Goal: Task Accomplishment & Management: Use online tool/utility

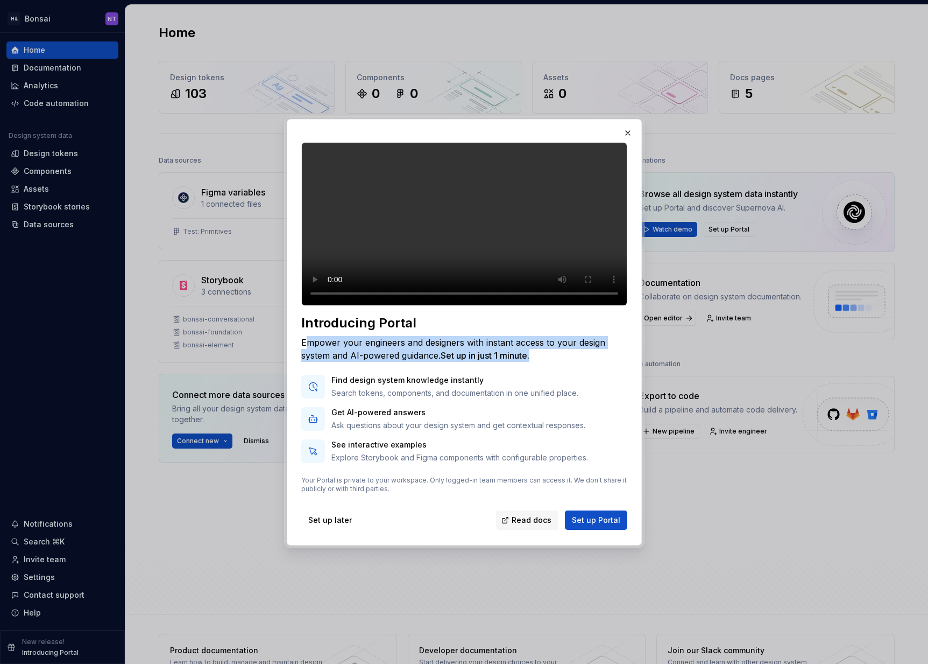
drag, startPoint x: 305, startPoint y: 352, endPoint x: 533, endPoint y: 363, distance: 228.9
click at [533, 362] on div "Empower your engineers and designers with instant access to your design system …" at bounding box center [464, 349] width 326 height 26
click at [555, 362] on div "Empower your engineers and designers with instant access to your design system …" at bounding box center [464, 349] width 326 height 26
drag, startPoint x: 331, startPoint y: 362, endPoint x: 527, endPoint y: 362, distance: 196.4
click at [527, 362] on div "Empower your engineers and designers with instant access to your design system …" at bounding box center [464, 349] width 326 height 26
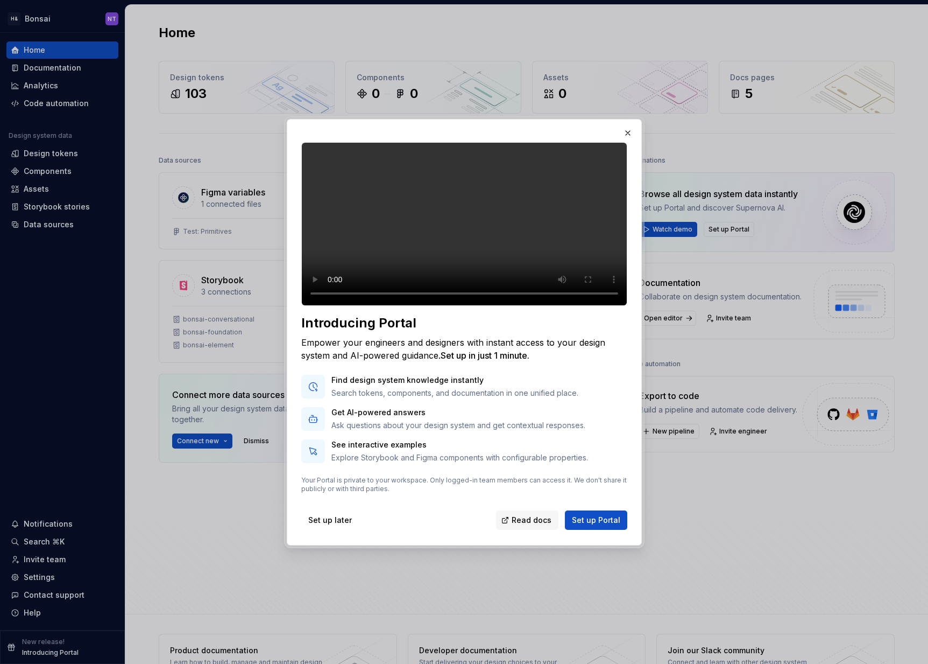
click at [544, 362] on div "Empower your engineers and designers with instant access to your design system …" at bounding box center [464, 349] width 326 height 26
click at [614, 525] on span "Set up Portal" at bounding box center [596, 519] width 48 height 11
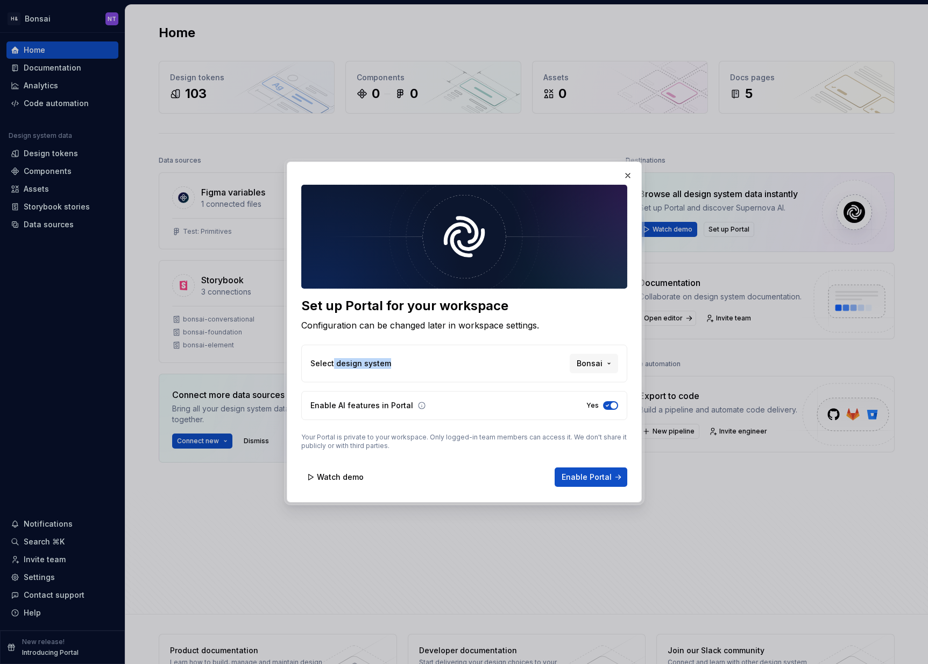
drag, startPoint x: 333, startPoint y: 363, endPoint x: 391, endPoint y: 366, distance: 58.7
click at [391, 366] on div "Select design system Bonsai" at bounding box center [464, 363] width 326 height 38
drag, startPoint x: 362, startPoint y: 403, endPoint x: 397, endPoint y: 405, distance: 35.0
click at [397, 405] on p "Enable AI features in Portal" at bounding box center [362, 405] width 103 height 11
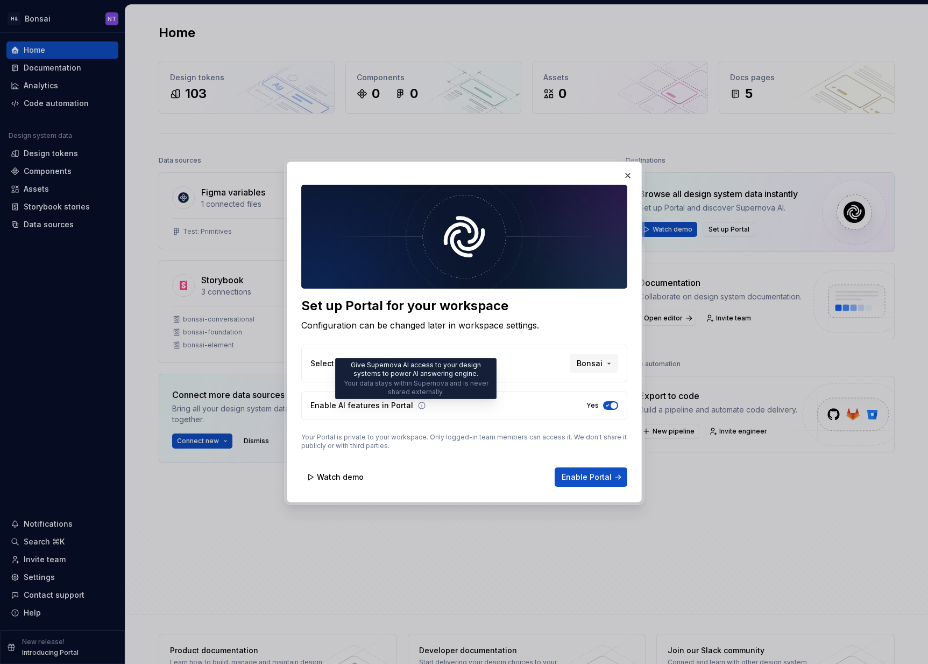
click at [419, 405] on icon at bounding box center [422, 405] width 6 height 6
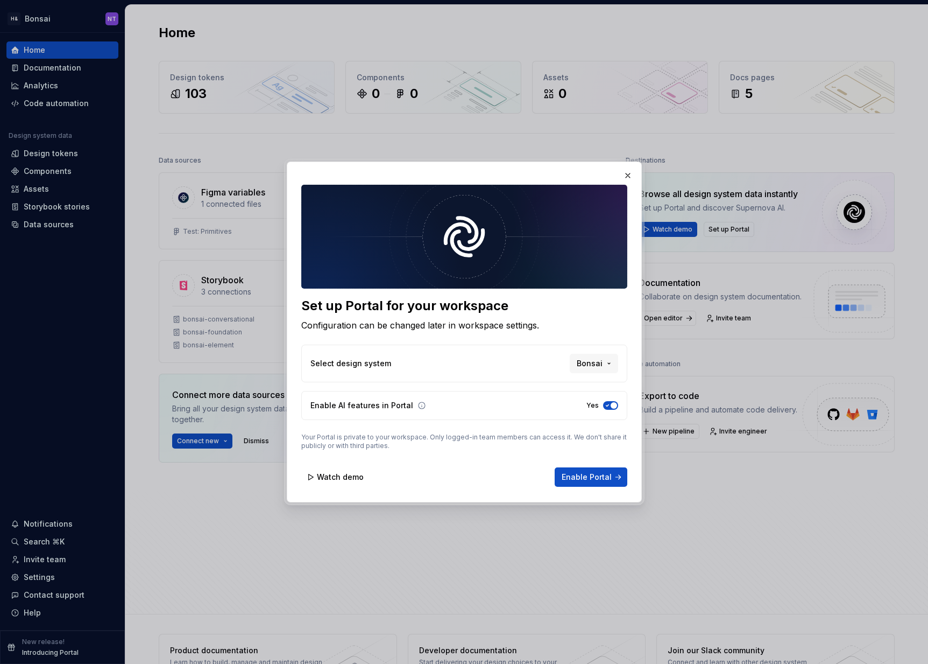
click at [418, 405] on icon at bounding box center [422, 405] width 9 height 9
click at [418, 401] on icon at bounding box center [422, 405] width 9 height 9
click at [476, 439] on p "Your Portal is private to your workspace. Only logged-in team members can acces…" at bounding box center [464, 441] width 326 height 17
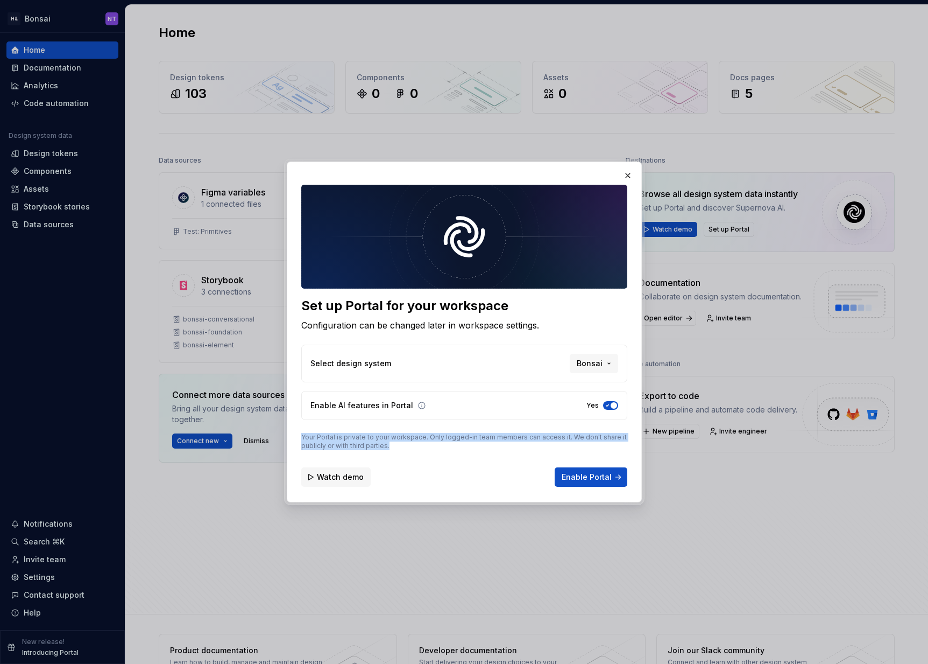
click at [361, 470] on button "Watch demo" at bounding box center [335, 476] width 69 height 19
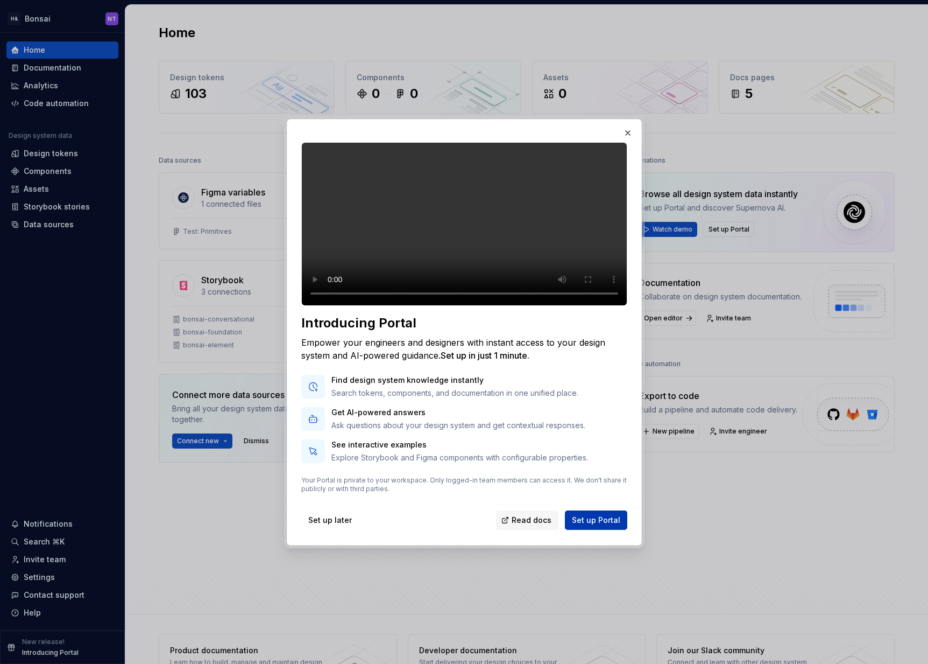
click at [606, 525] on span "Set up Portal" at bounding box center [596, 519] width 48 height 11
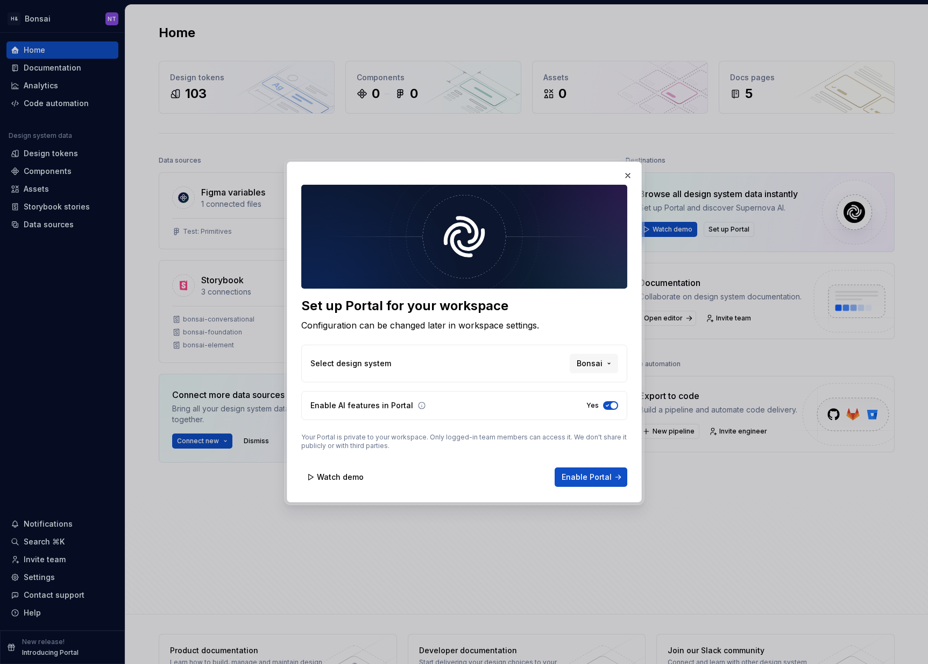
click at [491, 458] on form "Set up Portal for your workspace Configuration can be changed later in workspac…" at bounding box center [464, 336] width 326 height 302
click at [605, 475] on span "Enable Portal" at bounding box center [587, 476] width 50 height 11
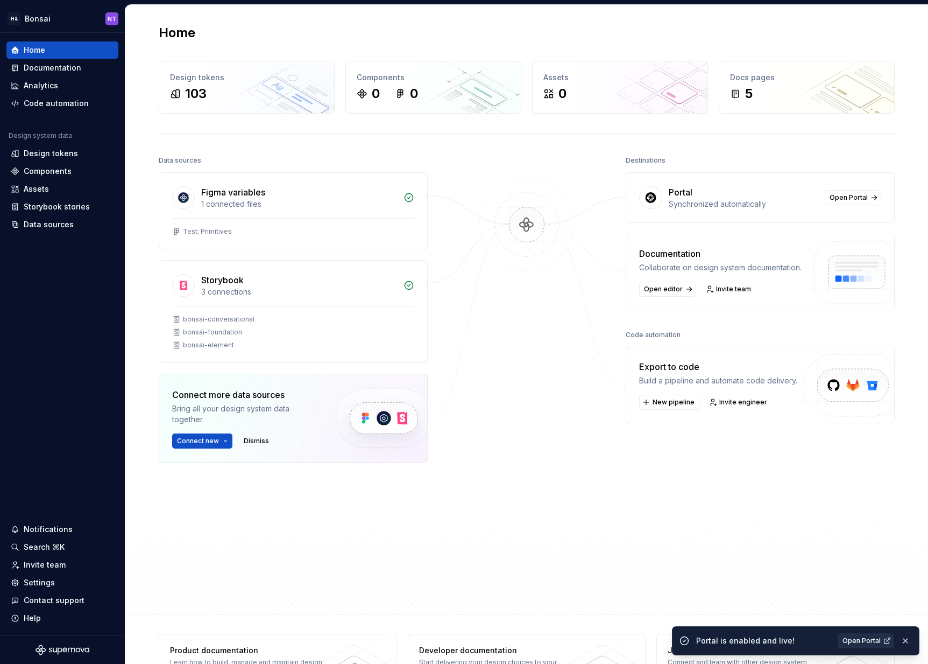
click at [880, 639] on link "Open Portal" at bounding box center [866, 640] width 57 height 15
